Goal: Book appointment/travel/reservation

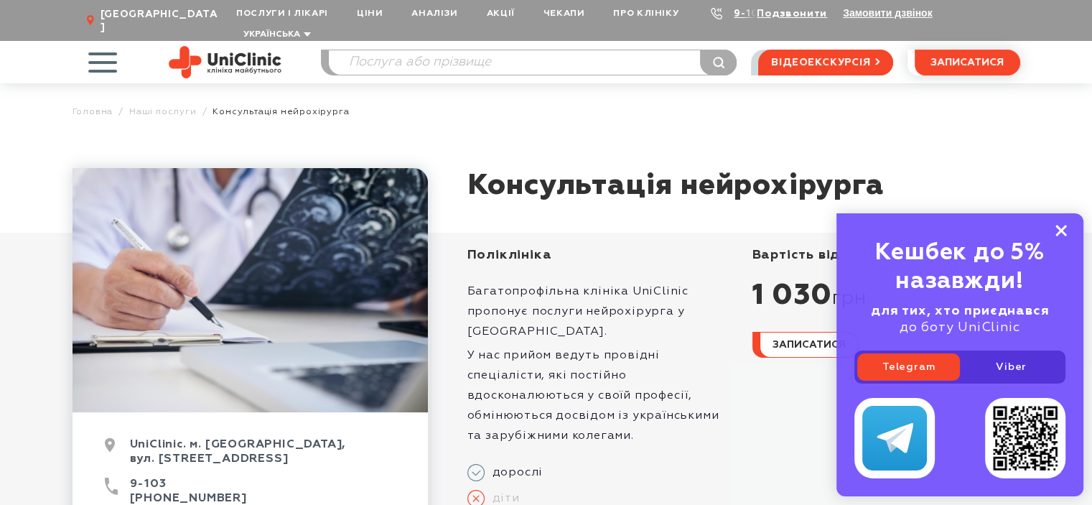
click at [1062, 229] on rect at bounding box center [1060, 230] width 11 height 11
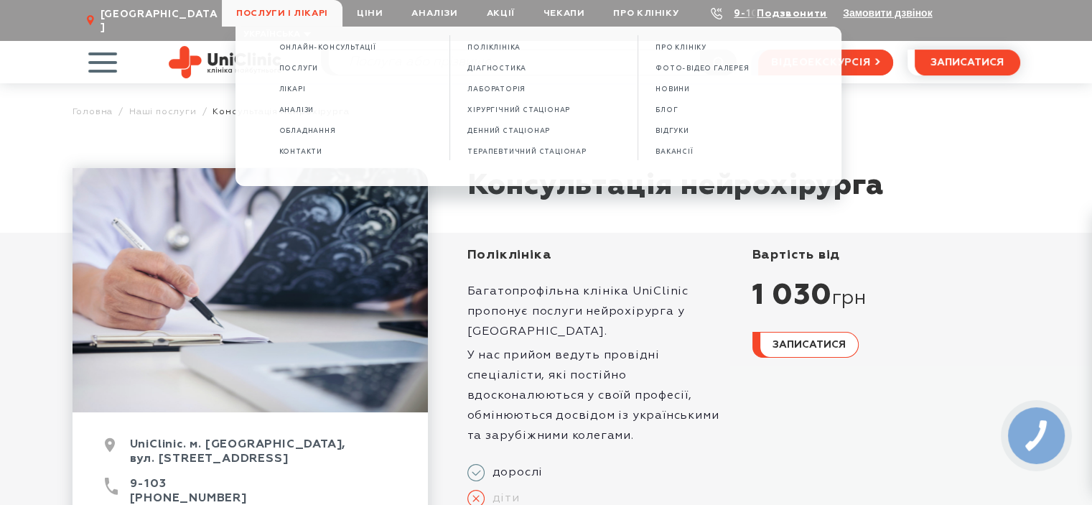
click at [281, 13] on span "Послуги і лікарі" at bounding box center [282, 13] width 121 height 27
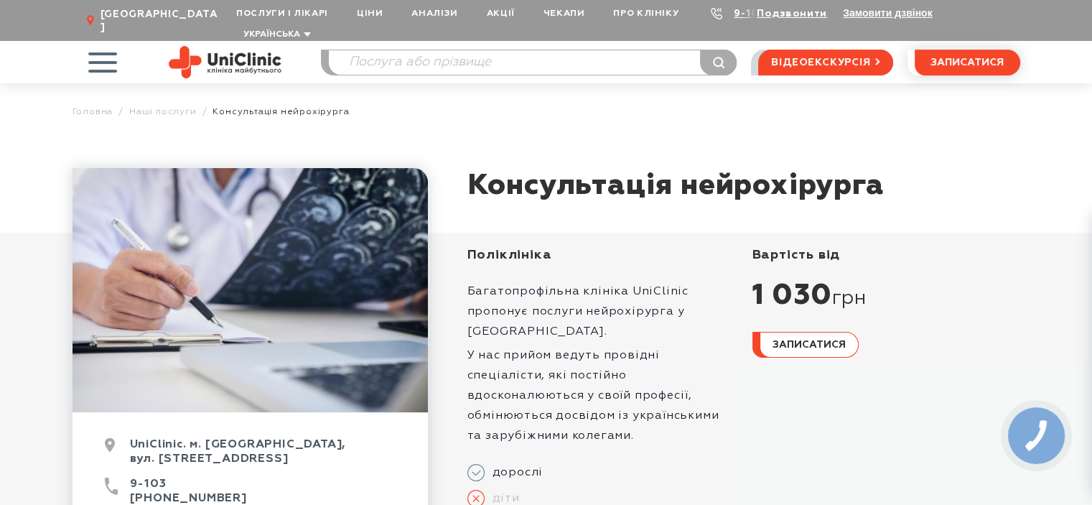
click at [281, 13] on span "Послуги і лікарі" at bounding box center [282, 13] width 121 height 27
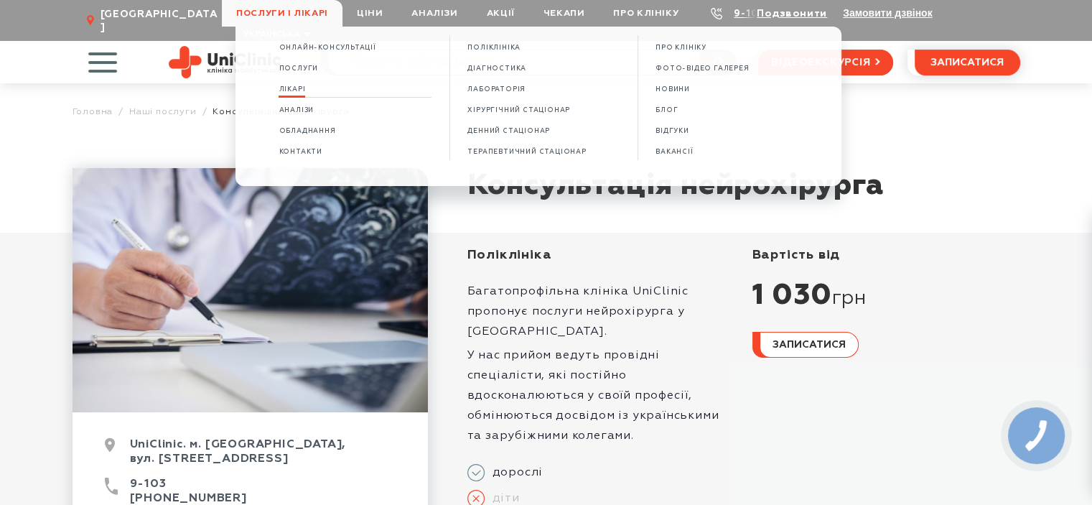
click at [293, 88] on span "Лікарі" at bounding box center [292, 89] width 27 height 8
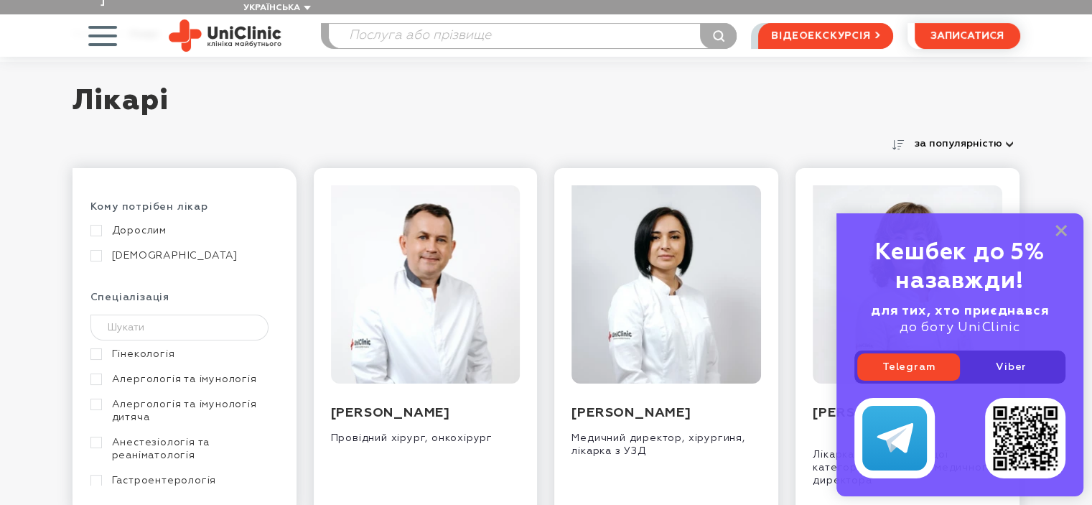
scroll to position [144, 0]
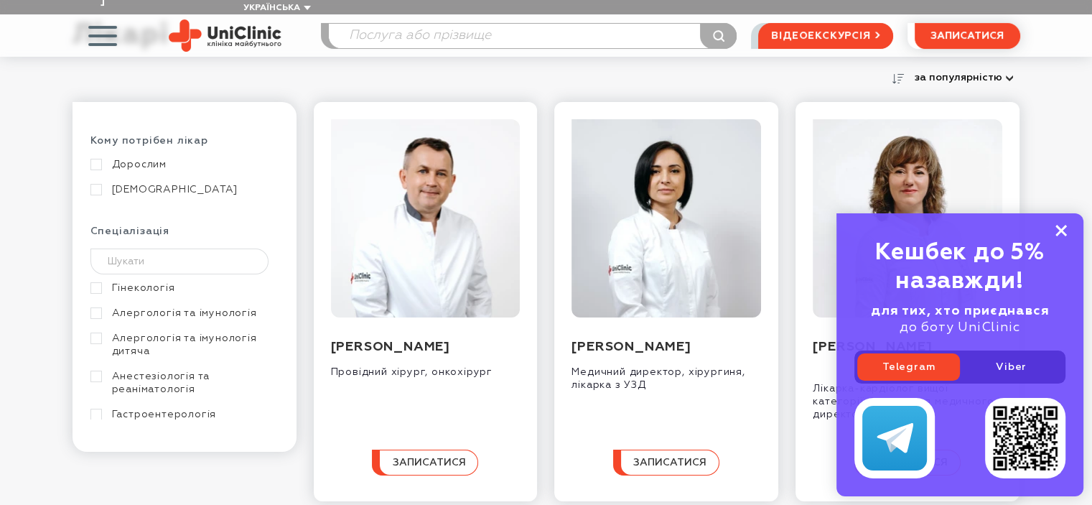
click at [1065, 228] on rect at bounding box center [1060, 230] width 11 height 11
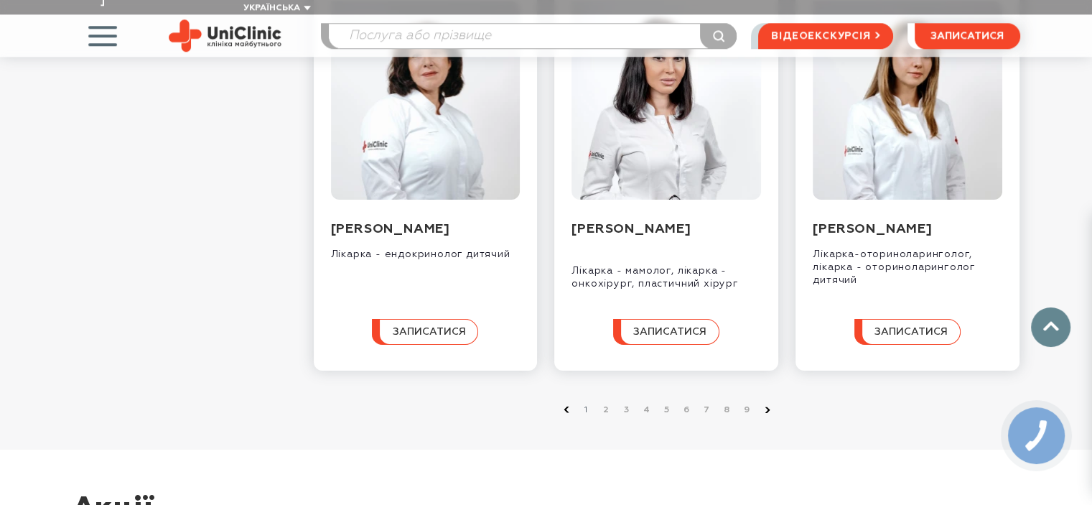
scroll to position [1508, 0]
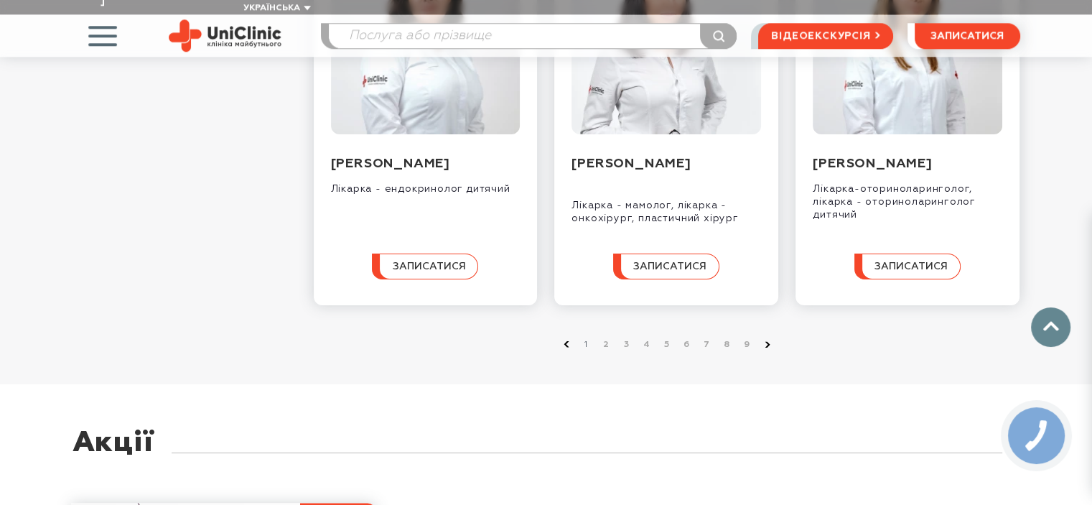
click at [767, 347] on use at bounding box center [767, 345] width 5 height 6
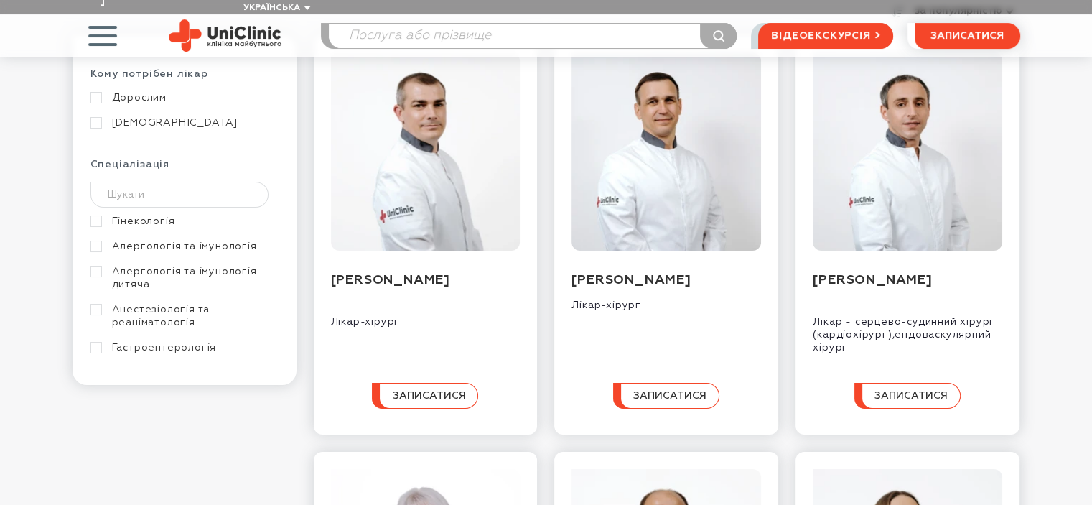
scroll to position [215, 0]
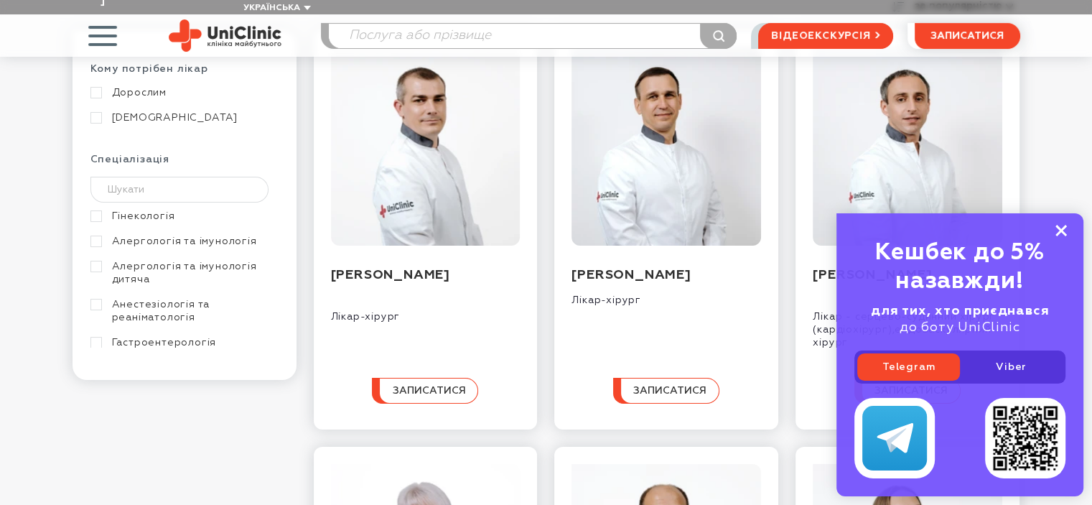
click at [1063, 229] on rect at bounding box center [1060, 230] width 11 height 11
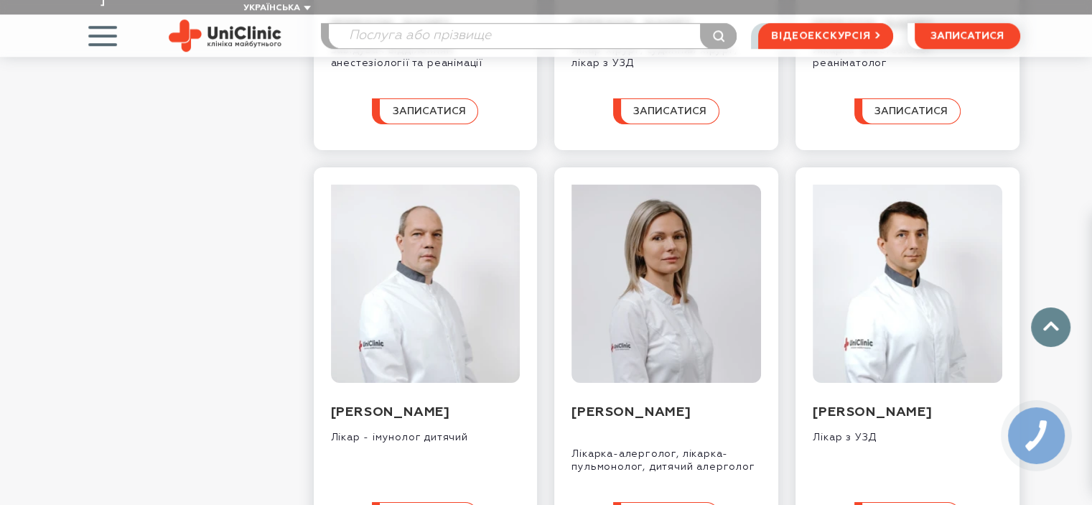
scroll to position [1436, 0]
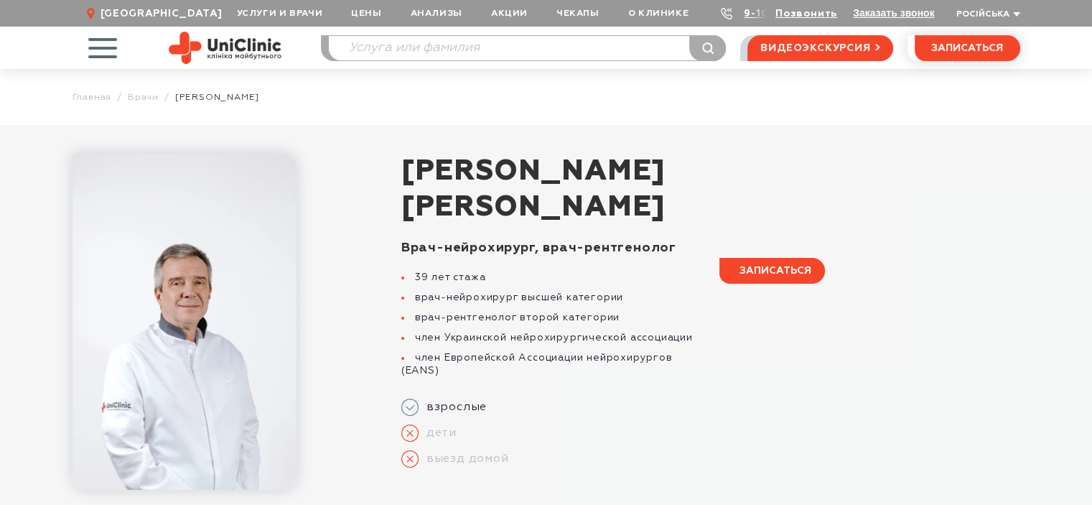
click at [772, 271] on span "записаться" at bounding box center [775, 271] width 72 height 10
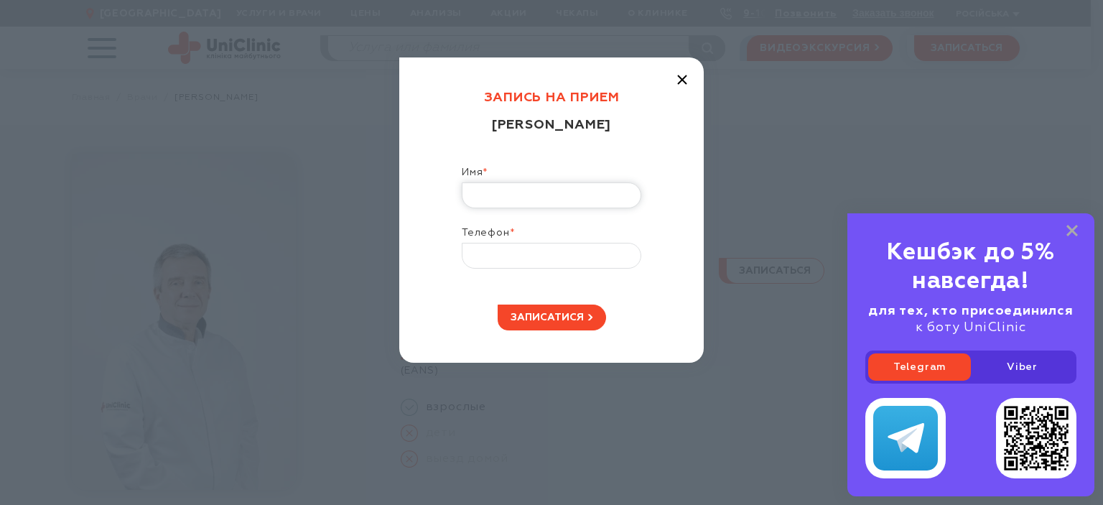
click at [503, 196] on input "Имя *" at bounding box center [551, 195] width 179 height 26
